Goal: Transaction & Acquisition: Purchase product/service

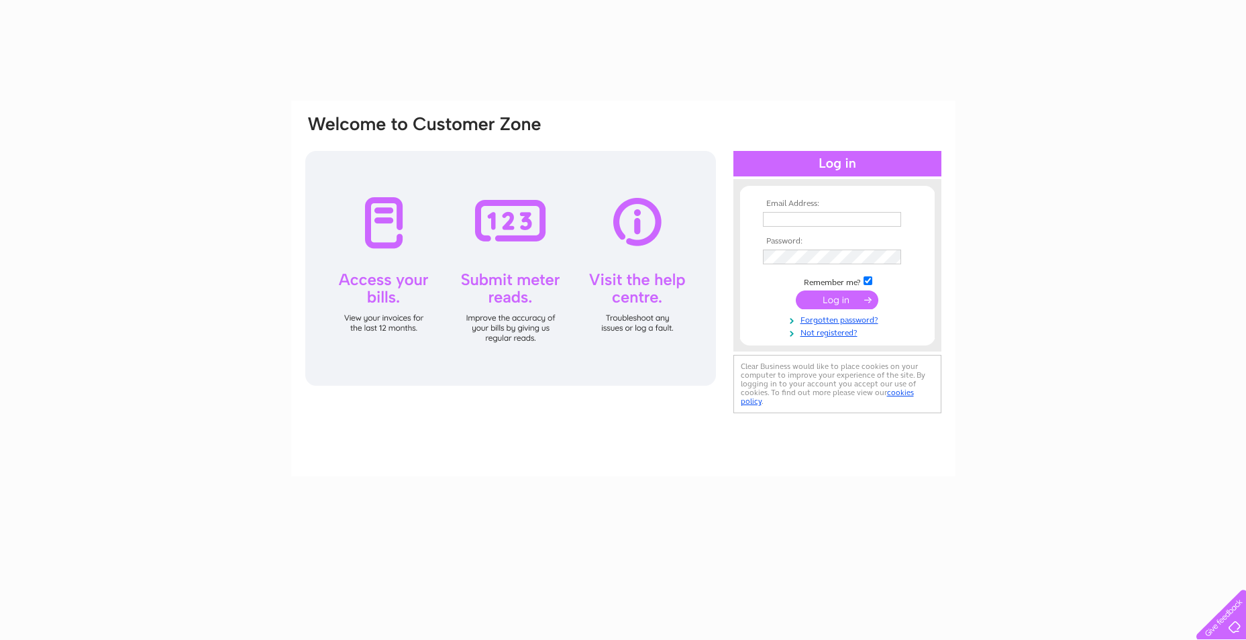
type input "frazerhare@btinternet.com"
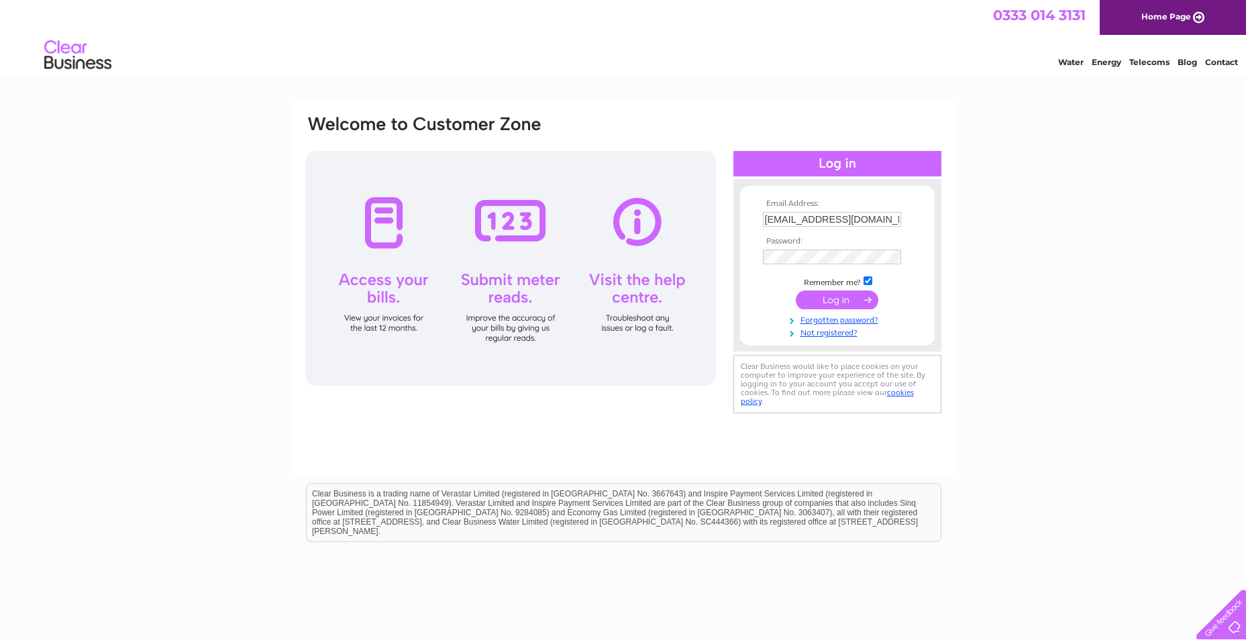
drag, startPoint x: 0, startPoint y: 0, endPoint x: 878, endPoint y: 214, distance: 903.6
click at [878, 214] on input "frazerhare@btinternet.com" at bounding box center [832, 219] width 138 height 15
click at [1053, 251] on div "Email Address: frazerhare@btinternet.com Password: Forgotten password?" at bounding box center [623, 403] width 1246 height 605
click at [838, 300] on input "submit" at bounding box center [837, 300] width 83 height 19
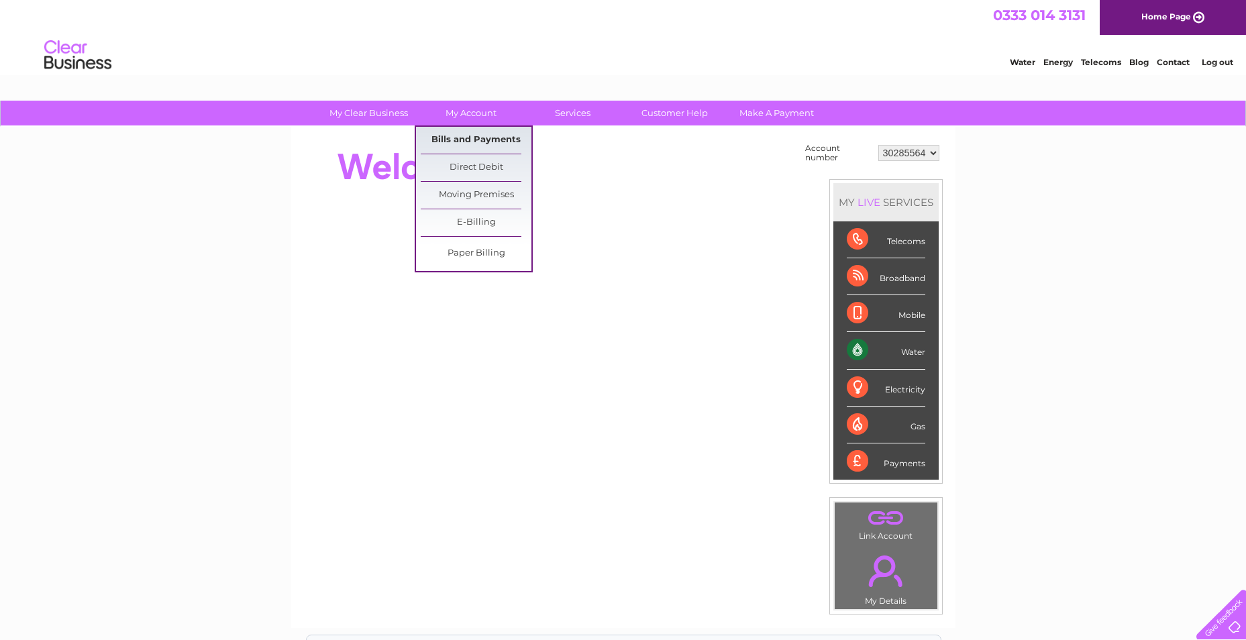
click at [477, 136] on link "Bills and Payments" at bounding box center [476, 140] width 111 height 27
click at [470, 150] on link "Bills and Payments" at bounding box center [476, 140] width 111 height 27
click at [470, 141] on link "Bills and Payments" at bounding box center [476, 140] width 111 height 27
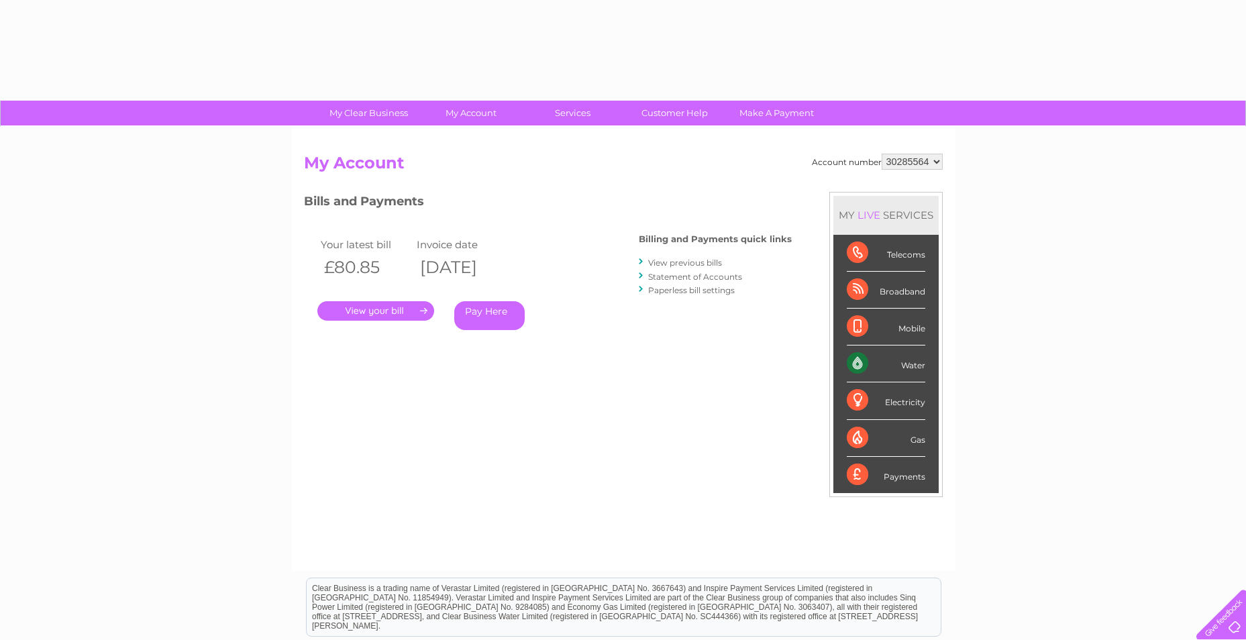
click at [391, 316] on link "." at bounding box center [375, 310] width 117 height 19
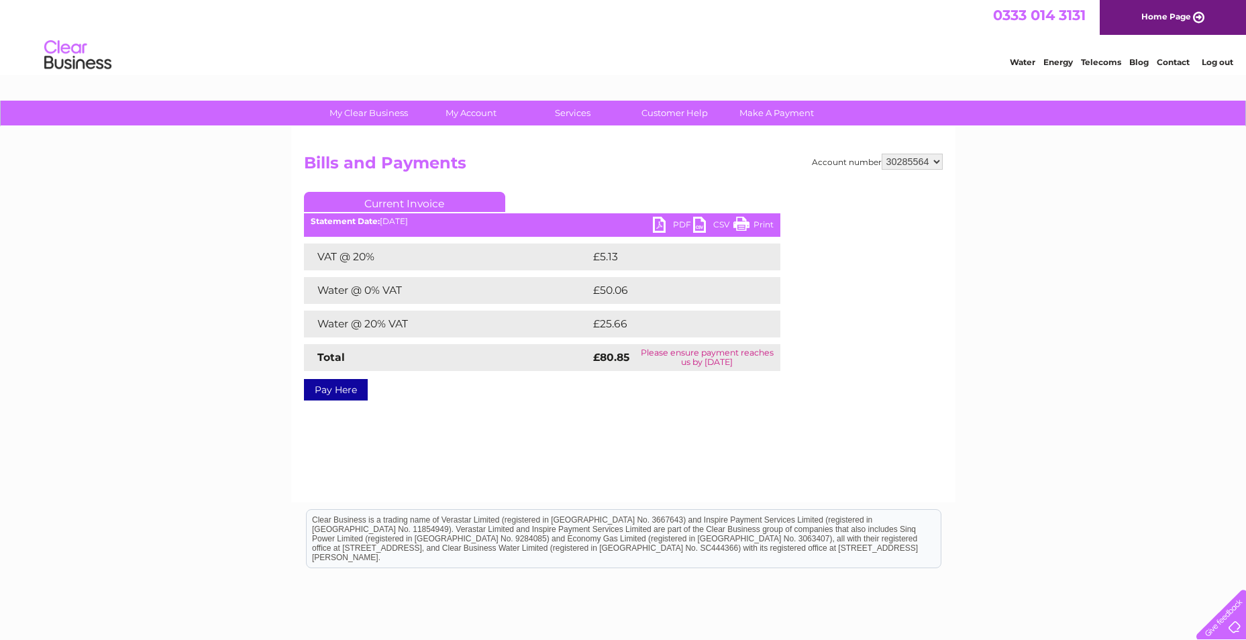
click at [674, 223] on link "PDF" at bounding box center [673, 226] width 40 height 19
click at [338, 393] on link "Pay Here" at bounding box center [336, 389] width 64 height 21
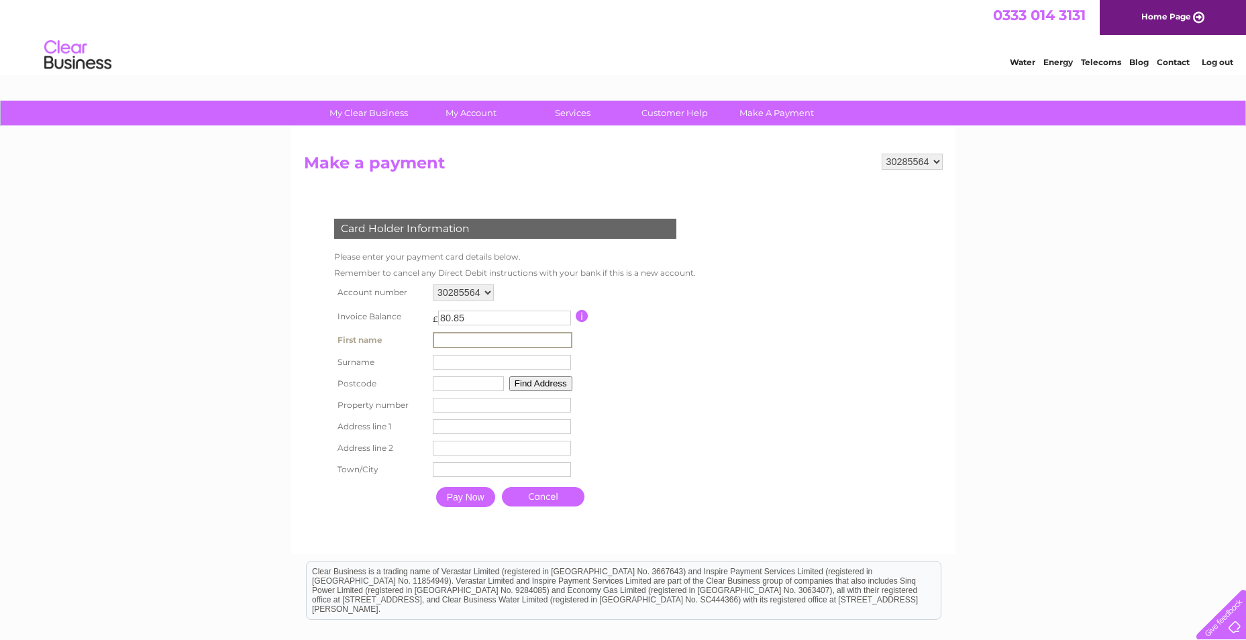
click at [505, 338] on input "text" at bounding box center [503, 340] width 140 height 16
type input "[PERSON_NAME]"
type input "Hare"
type input "DG9 7LP"
type input "[STREET_ADDRESS]"
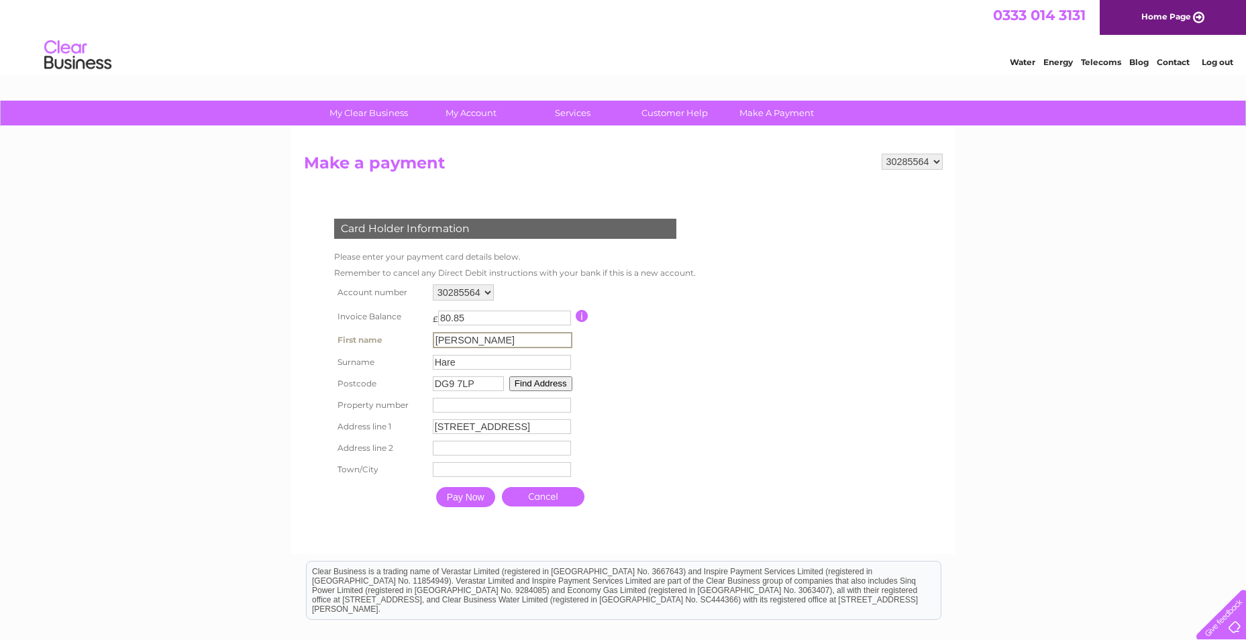
type input "Stranraer"
click at [739, 323] on form "30285564 Make a payment Card Holder Information Please enter your payment card …" at bounding box center [623, 347] width 639 height 386
click at [460, 497] on input "Pay Now" at bounding box center [464, 496] width 59 height 20
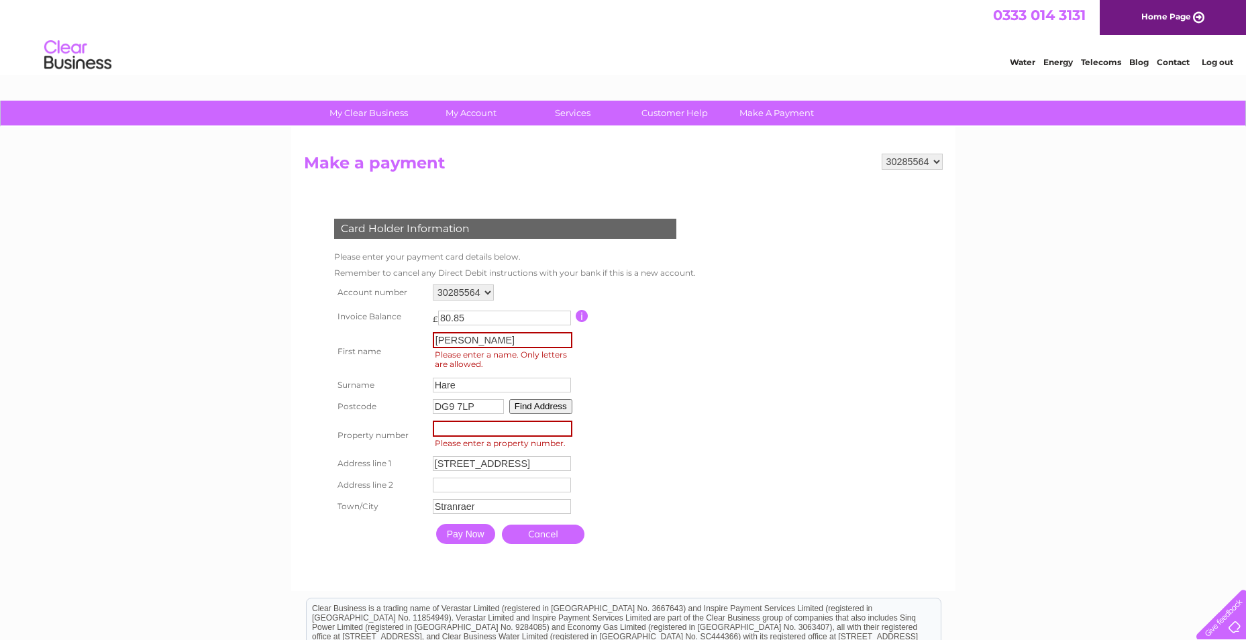
click at [460, 338] on input "[PERSON_NAME]" at bounding box center [503, 340] width 140 height 16
click at [646, 348] on table "Account number 30285564 Invoice Balance £ 80.85 First name [PERSON_NAME]" at bounding box center [514, 415] width 366 height 268
click at [464, 532] on input "Pay Now" at bounding box center [465, 533] width 59 height 20
click at [809, 440] on form "30285564 Make a payment Card Holder Information Please enter your payment card …" at bounding box center [623, 366] width 639 height 424
click at [485, 352] on span "Please enter a name. Only letters are allowed." at bounding box center [505, 359] width 144 height 23
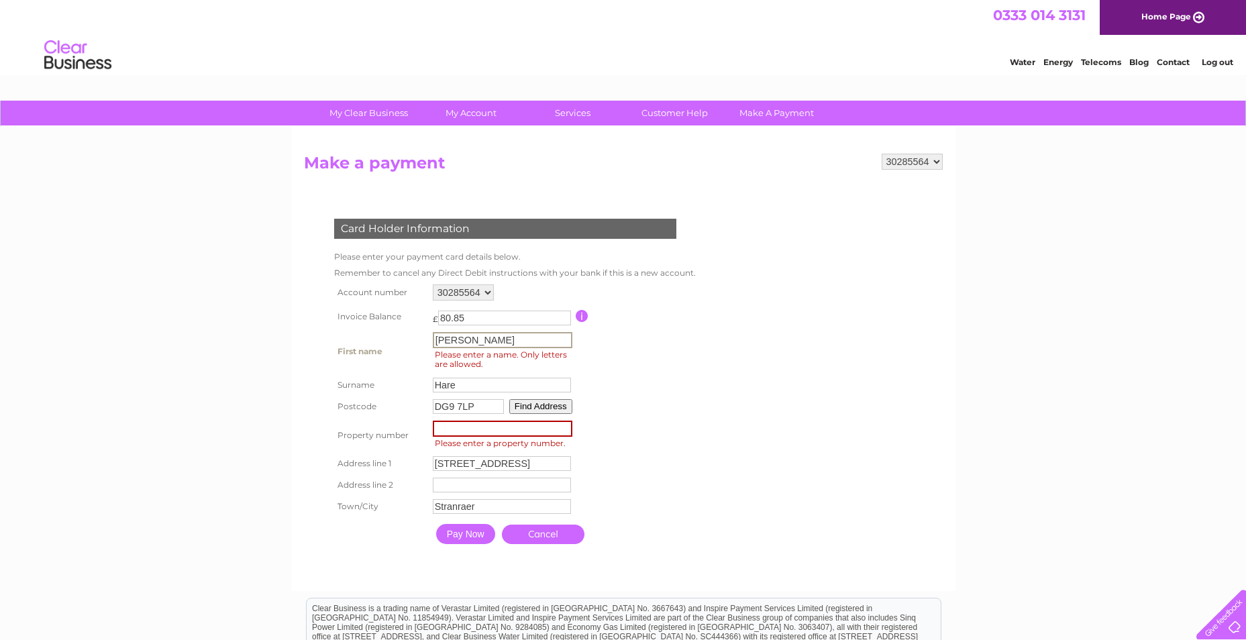
drag, startPoint x: 476, startPoint y: 340, endPoint x: 413, endPoint y: 340, distance: 63.1
click at [413, 340] on tr "First name [PERSON_NAME] First name Please enter a name. Only letters are allow…" at bounding box center [514, 352] width 366 height 46
type input "[PERSON_NAME]"
drag, startPoint x: 830, startPoint y: 369, endPoint x: 756, endPoint y: 448, distance: 107.3
click at [830, 369] on form "30285564 Make a payment Card Holder Information Please enter your payment card …" at bounding box center [623, 366] width 639 height 424
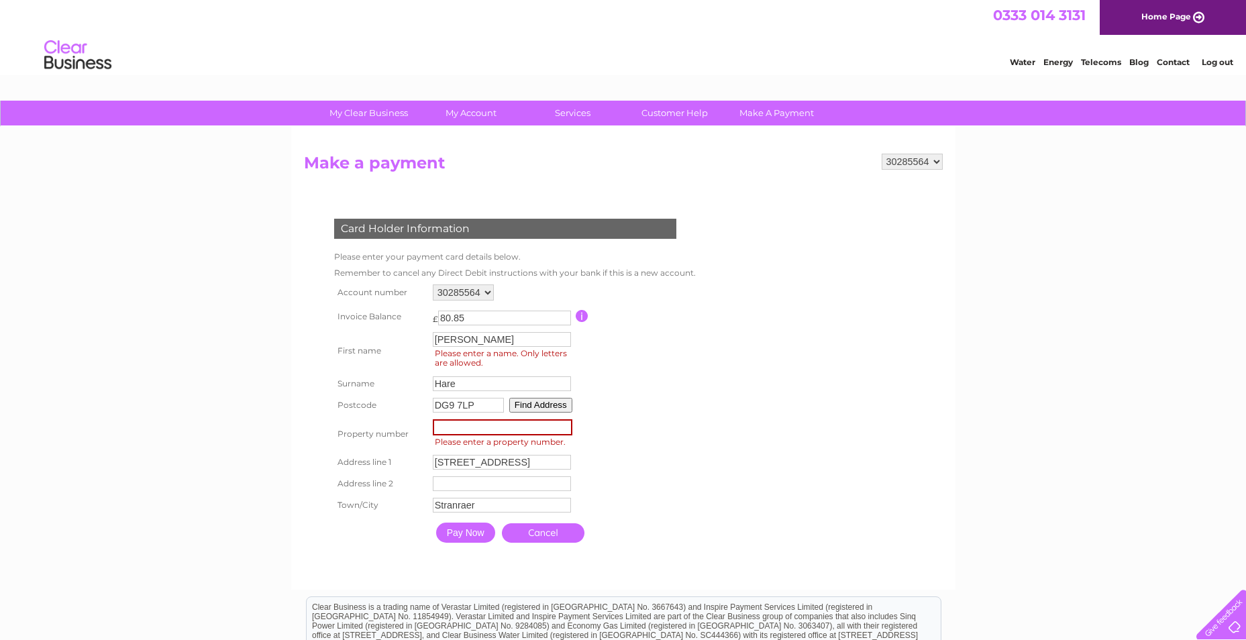
click at [465, 528] on input "Pay Now" at bounding box center [465, 533] width 59 height 20
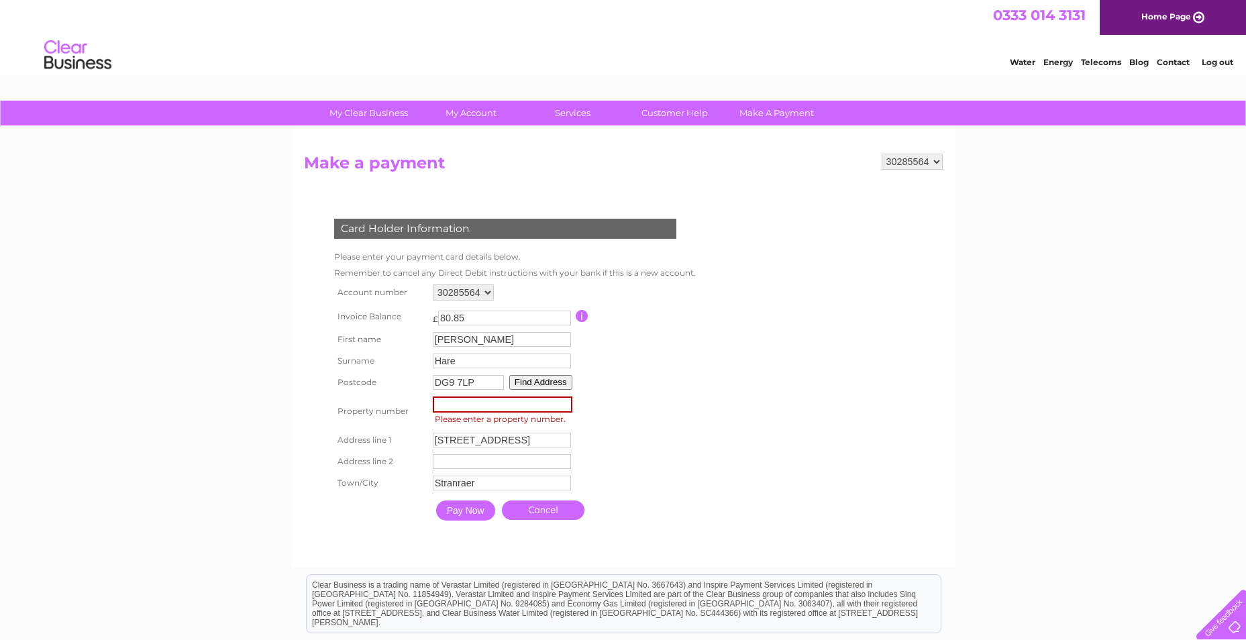
click at [475, 403] on input "number" at bounding box center [503, 405] width 140 height 16
click at [538, 380] on button "Find Address" at bounding box center [540, 382] width 63 height 15
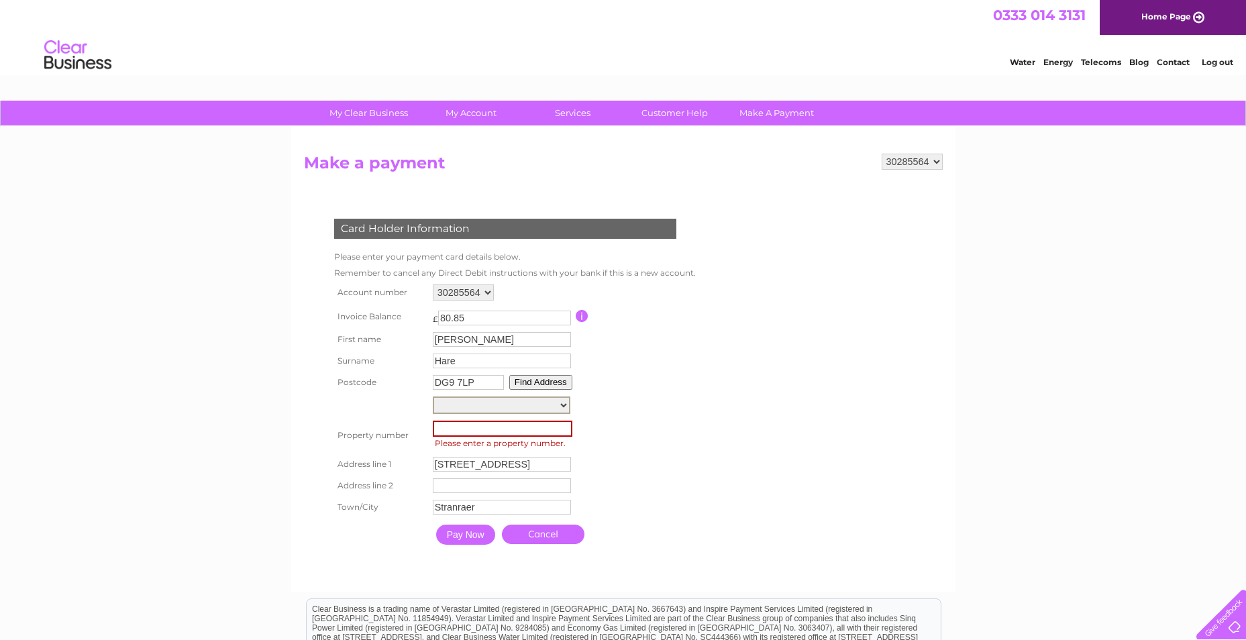
click at [520, 402] on select "[GEOGRAPHIC_DATA]" at bounding box center [502, 405] width 138 height 17
select select "[STREET_ADDRESS]"
click at [433, 397] on select "[GEOGRAPHIC_DATA]" at bounding box center [502, 405] width 138 height 17
type input "50"
type input "[GEOGRAPHIC_DATA]"
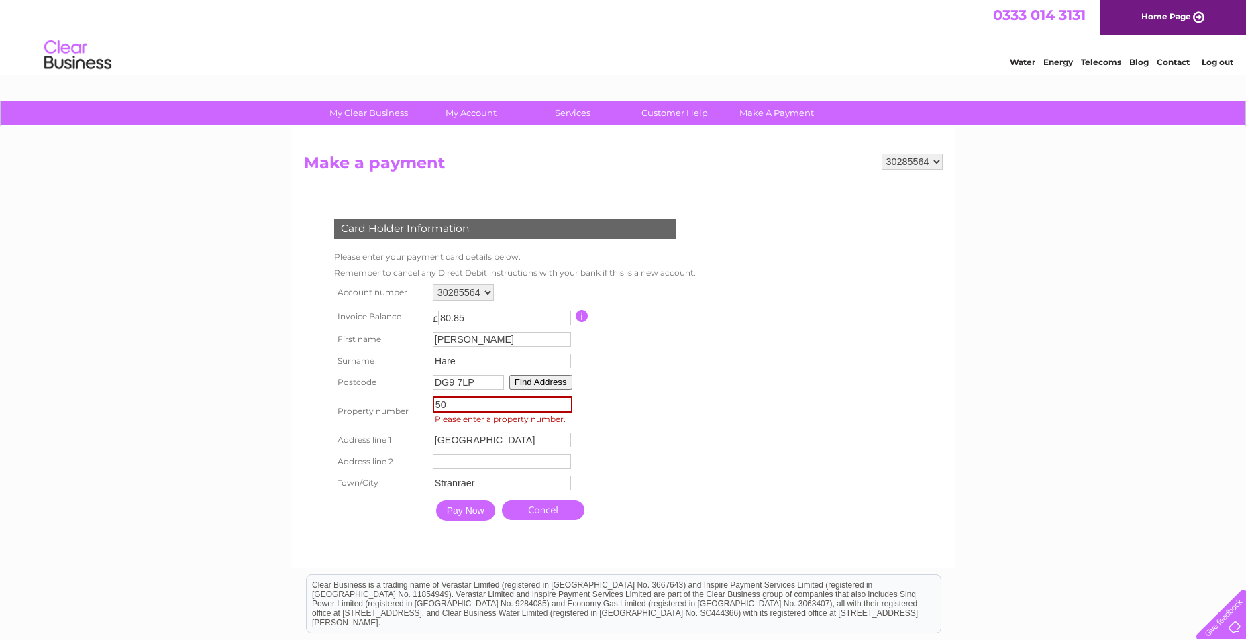
click at [467, 503] on input "Pay Now" at bounding box center [465, 511] width 59 height 20
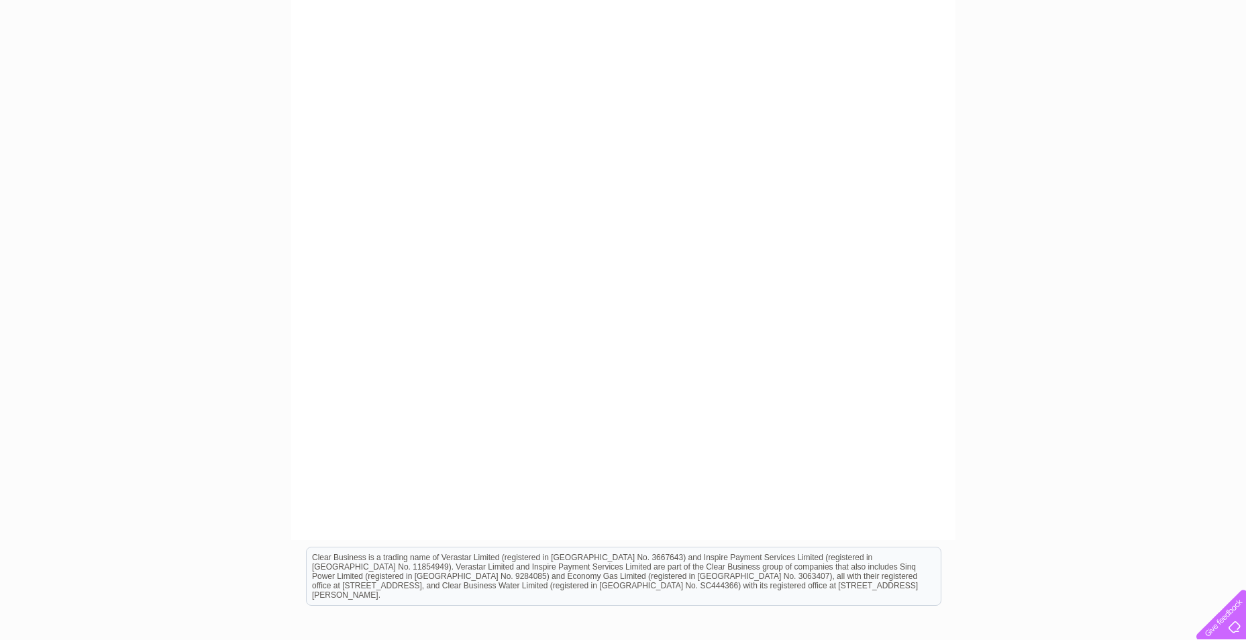
scroll to position [268, 0]
